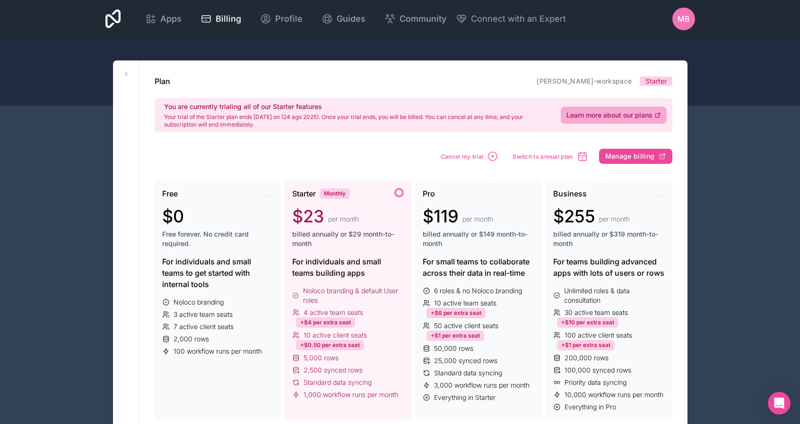
click at [336, 89] on div "Plan mark-bennett-workspace Starter You are currently trialing all of our Start…" at bounding box center [414, 104] width 518 height 57
click at [165, 20] on span "Apps" at bounding box center [170, 18] width 21 height 13
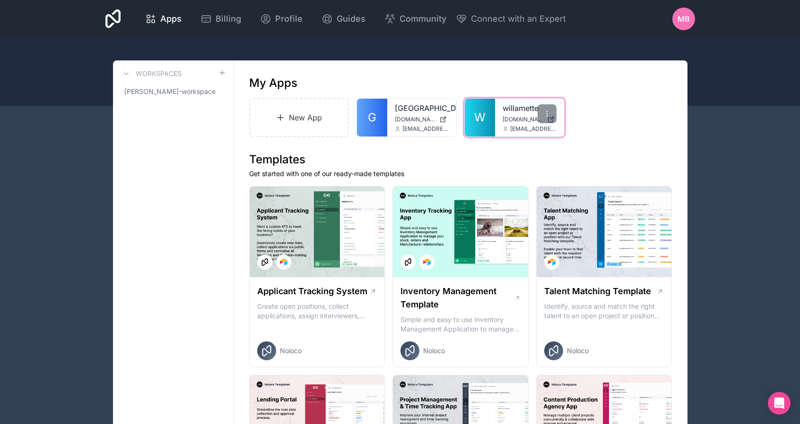
click at [510, 115] on div "willamette willamette.noloco.co bennettm@willamette.edu" at bounding box center [529, 118] width 69 height 38
click at [488, 119] on link "W" at bounding box center [480, 118] width 30 height 38
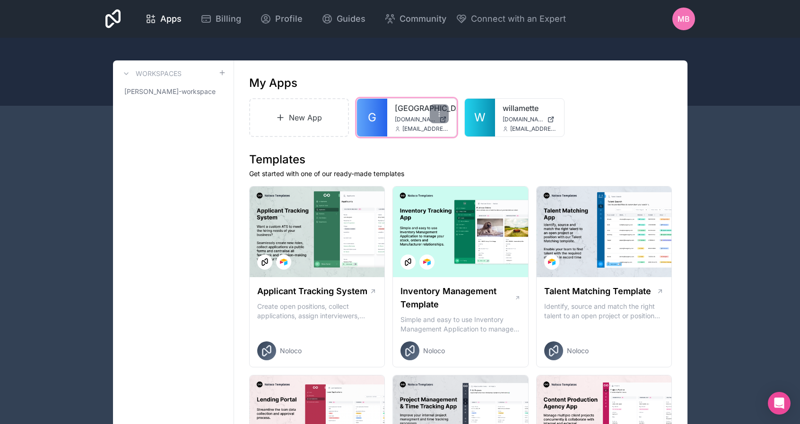
click at [406, 125] on span "[EMAIL_ADDRESS][DOMAIN_NAME]" at bounding box center [425, 129] width 46 height 8
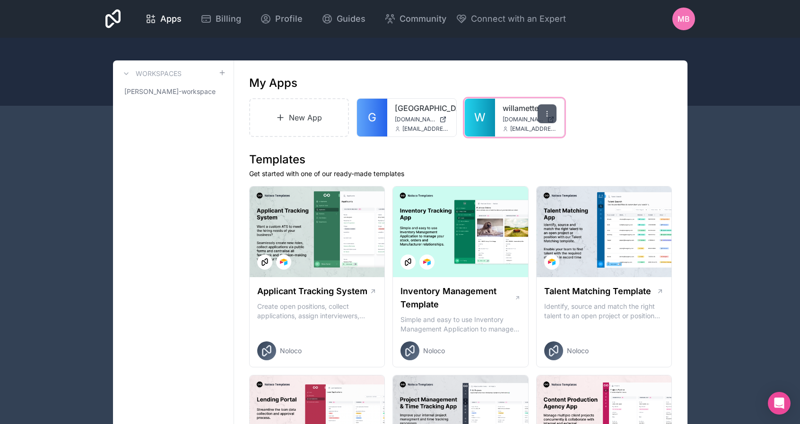
click at [548, 118] on div at bounding box center [546, 113] width 19 height 19
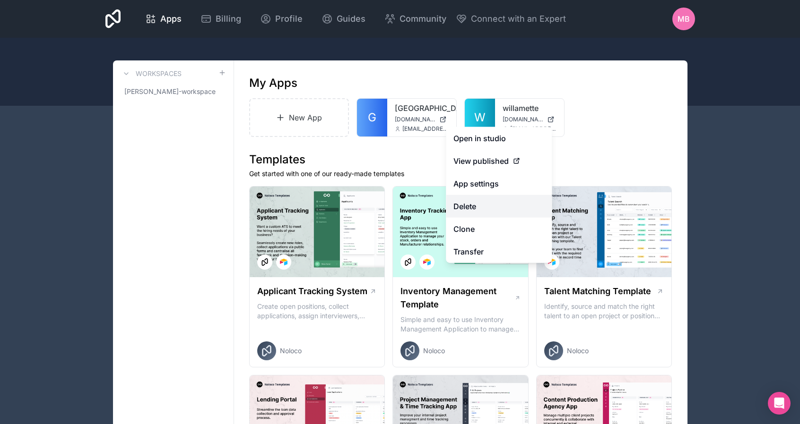
click at [498, 201] on button "Delete" at bounding box center [499, 206] width 106 height 23
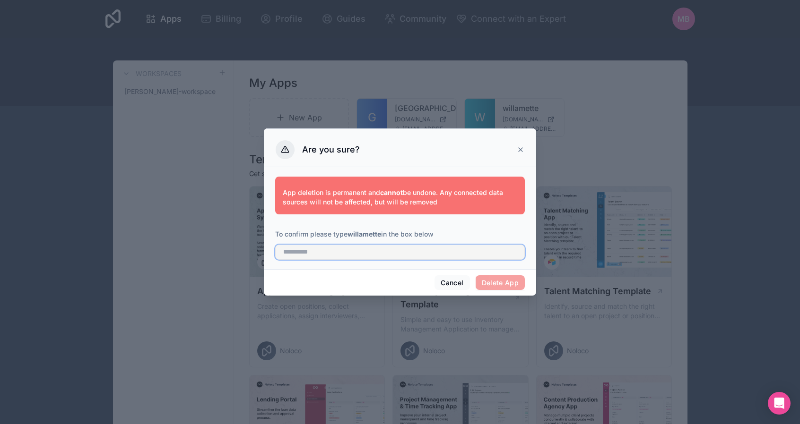
click at [331, 251] on input "text" at bounding box center [400, 252] width 250 height 15
type input "**********"
click at [499, 280] on button "Delete App" at bounding box center [501, 283] width 50 height 15
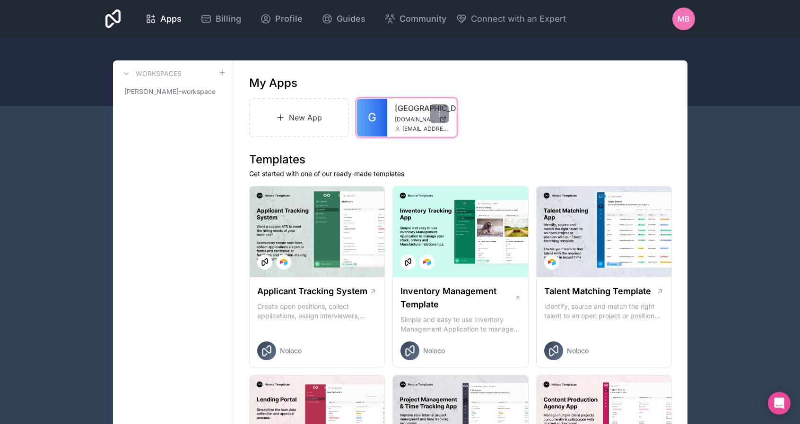
click at [423, 106] on link "[GEOGRAPHIC_DATA]" at bounding box center [422, 108] width 54 height 11
click at [439, 113] on icon at bounding box center [439, 113] width 0 height 0
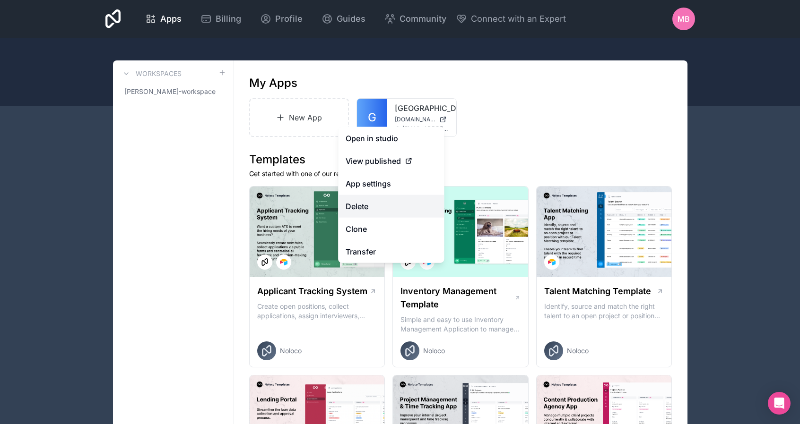
click at [397, 208] on button "Delete" at bounding box center [391, 206] width 106 height 23
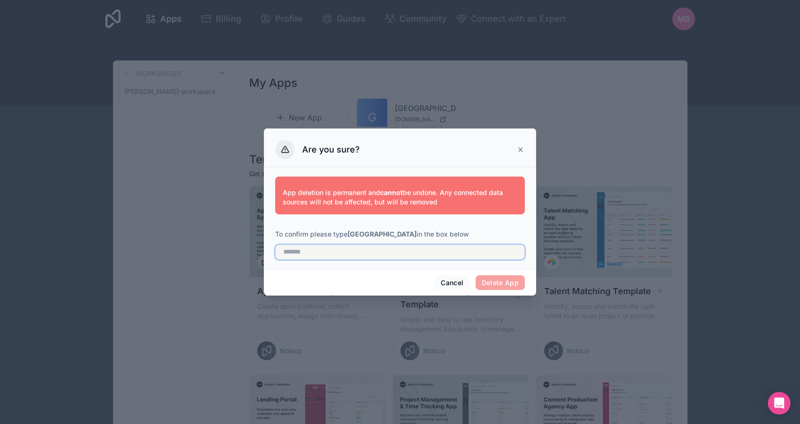
click at [319, 253] on input "text" at bounding box center [400, 252] width 250 height 15
type input "*******"
click at [514, 276] on button "Delete App" at bounding box center [501, 283] width 50 height 15
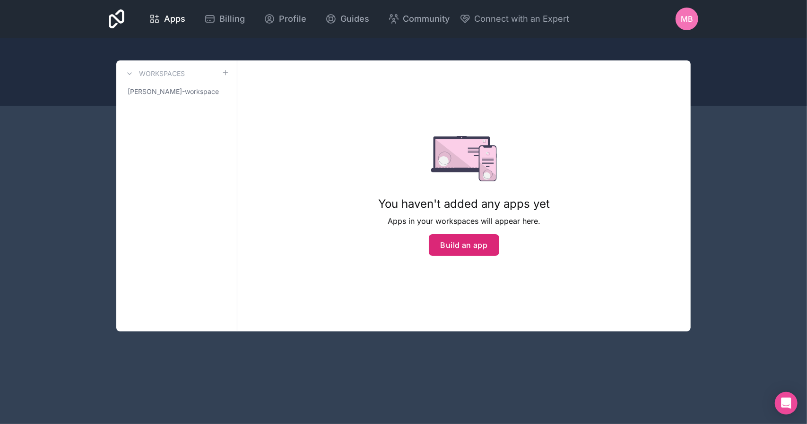
click at [477, 245] on button "Build an app" at bounding box center [464, 245] width 71 height 22
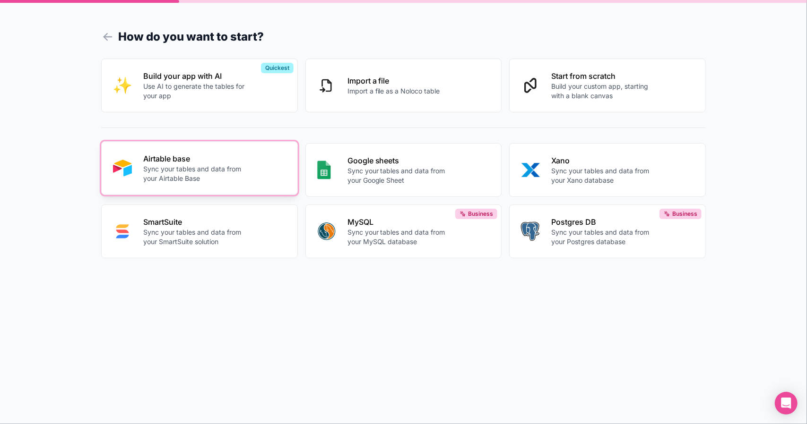
click at [170, 163] on p "Airtable base" at bounding box center [195, 158] width 105 height 11
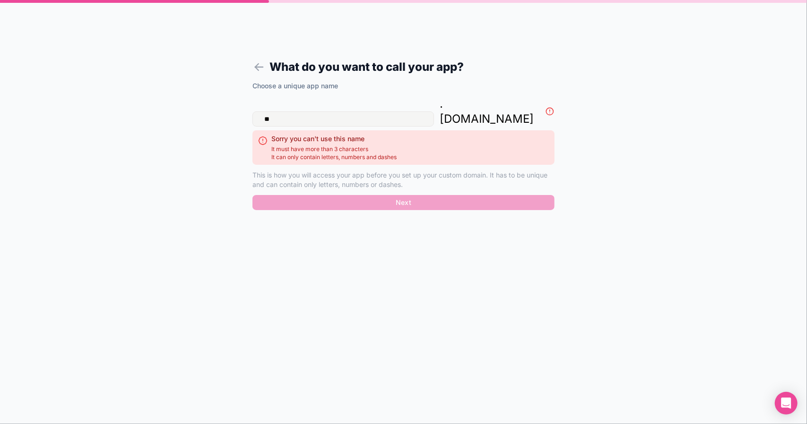
type input "*"
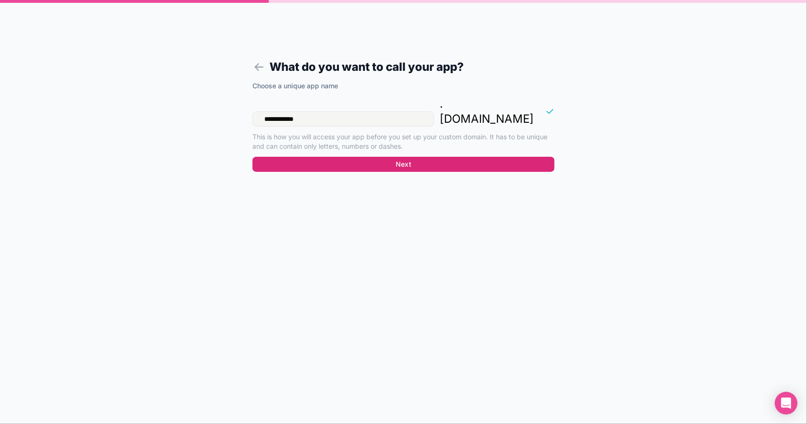
type input "**********"
click at [412, 157] on button "Next" at bounding box center [403, 164] width 302 height 15
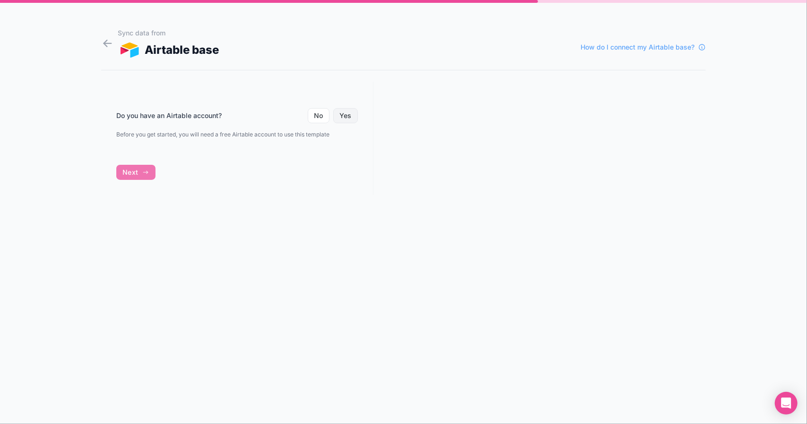
click at [350, 113] on button "Yes" at bounding box center [345, 115] width 25 height 15
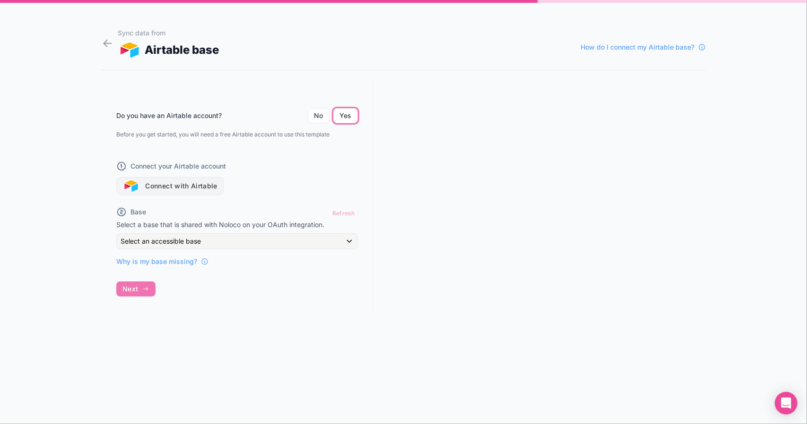
click at [216, 186] on button "Connect with Airtable" at bounding box center [169, 186] width 107 height 18
click at [156, 182] on button "Connect with Airtable" at bounding box center [169, 186] width 107 height 18
click at [199, 187] on button "Connect with Airtable" at bounding box center [169, 186] width 107 height 18
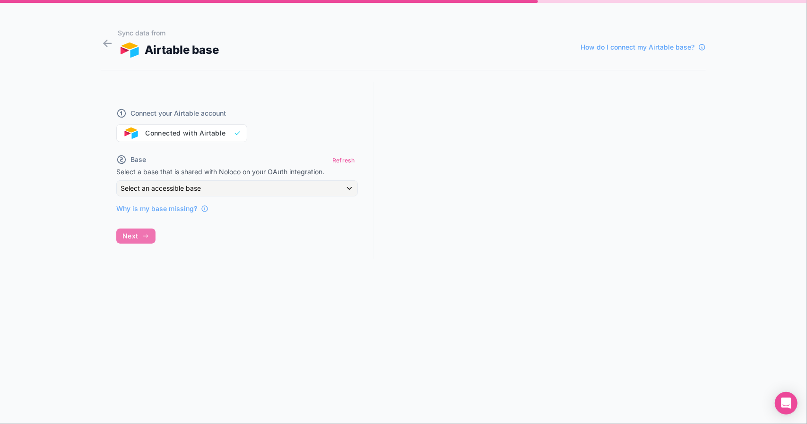
click at [207, 131] on div "Connect your Airtable account Connected with Airtable" at bounding box center [237, 119] width 242 height 45
click at [197, 369] on form "Sync data from Airtable base How do I connect my Airtable base? Connect your Ai…" at bounding box center [403, 224] width 605 height 402
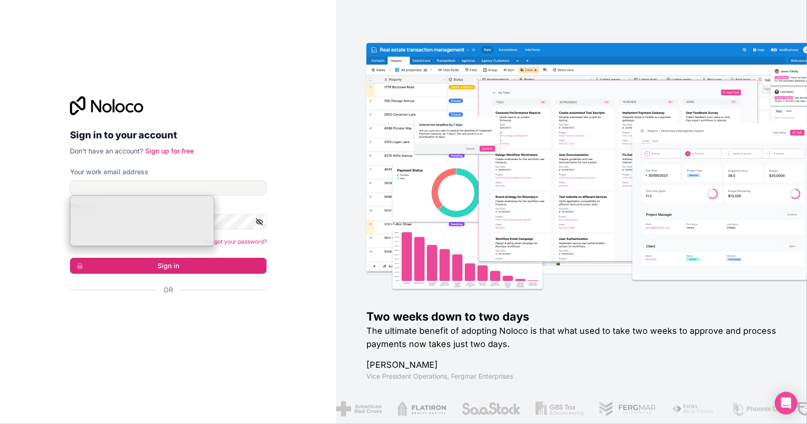
click at [183, 189] on input "Your work email address" at bounding box center [168, 188] width 197 height 15
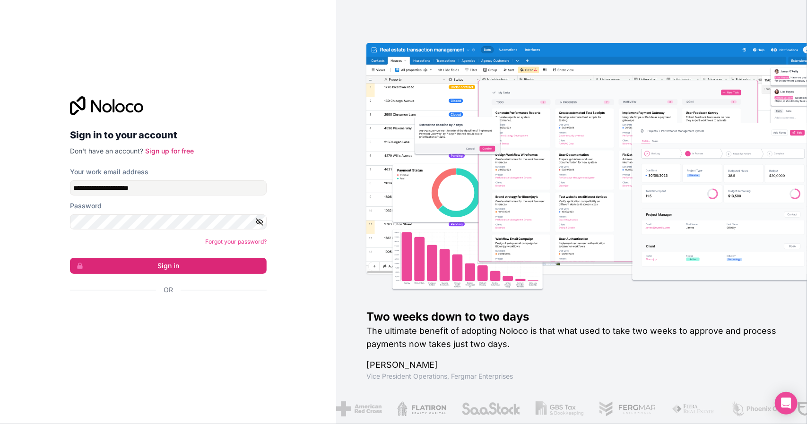
type input "**********"
click at [184, 265] on button "Sign in" at bounding box center [168, 266] width 197 height 16
click at [181, 265] on button "Sign in" at bounding box center [168, 266] width 197 height 16
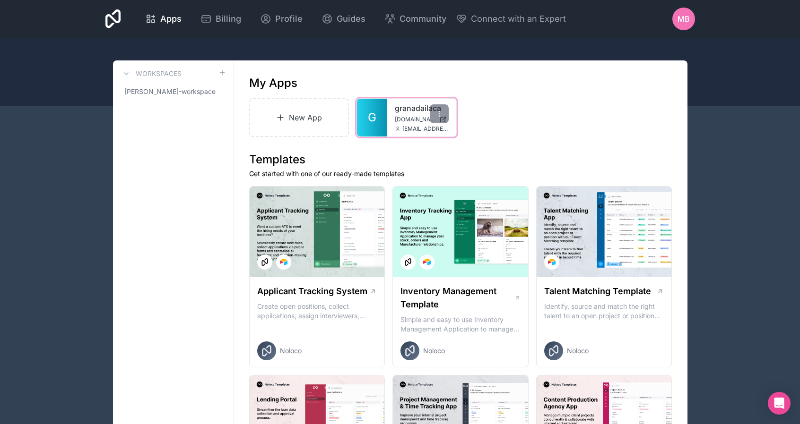
click at [397, 116] on span "[DOMAIN_NAME]" at bounding box center [415, 120] width 41 height 8
click at [408, 107] on link "granadailaca" at bounding box center [422, 108] width 54 height 11
